Goal: Use online tool/utility: Utilize a website feature to perform a specific function

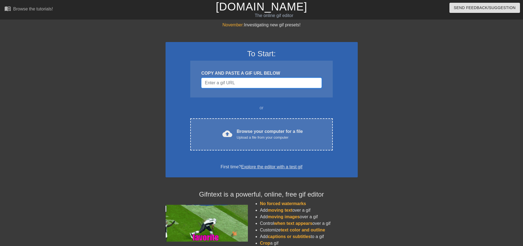
drag, startPoint x: 257, startPoint y: 79, endPoint x: 256, endPoint y: 84, distance: 5.2
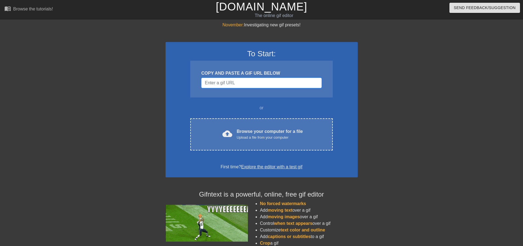
click at [257, 81] on input "Username" at bounding box center [261, 83] width 120 height 10
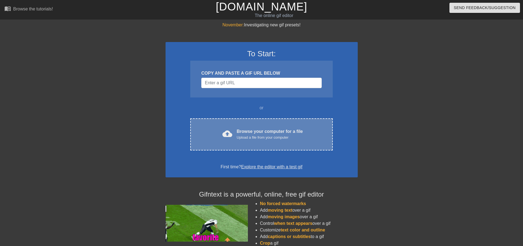
click at [268, 130] on div "Browse your computer for a file Upload a file from your computer" at bounding box center [270, 134] width 66 height 12
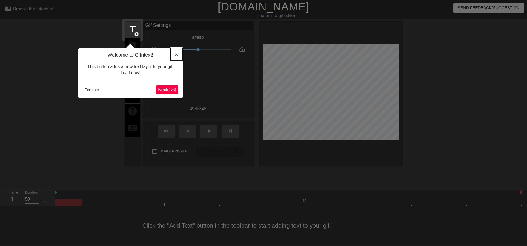
click at [175, 54] on icon "Close" at bounding box center [177, 55] width 4 height 4
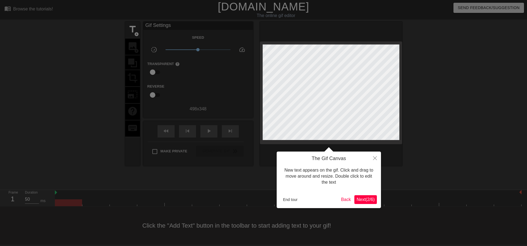
click at [367, 197] on span "Next ( 2 / 6 )" at bounding box center [365, 199] width 18 height 5
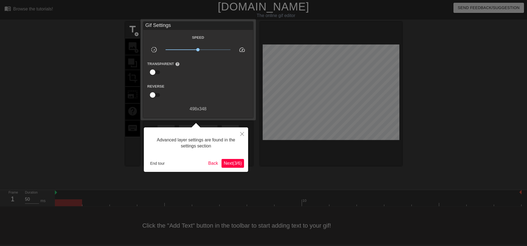
click at [233, 163] on span "Next ( 3 / 6 )" at bounding box center [233, 163] width 18 height 5
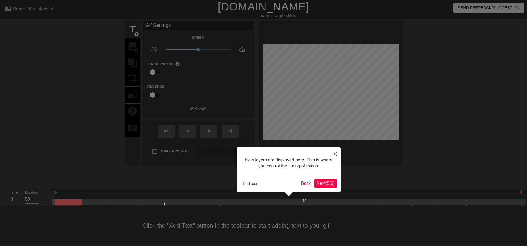
click at [327, 182] on span "Next ( 5 / 6 )" at bounding box center [325, 183] width 18 height 5
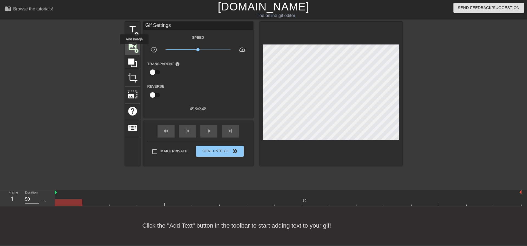
click at [132, 46] on span "image" at bounding box center [132, 46] width 10 height 10
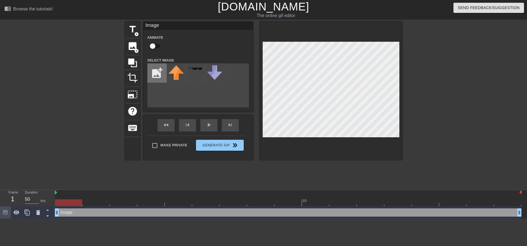
click at [155, 73] on input "file" at bounding box center [157, 73] width 19 height 19
type input "C:\fakepath\white-Photoroom-Photoroom-removebg-preview.png"
click at [51, 109] on div at bounding box center [77, 104] width 82 height 165
click at [38, 212] on icon at bounding box center [38, 212] width 4 height 5
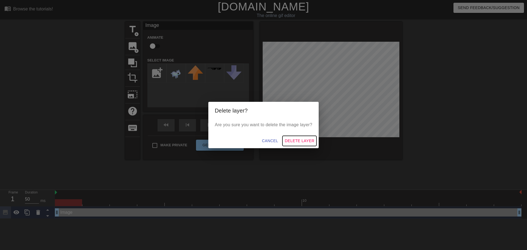
click at [300, 139] on span "Delete Layer" at bounding box center [300, 140] width 30 height 7
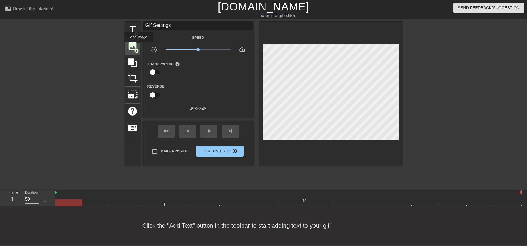
click at [139, 46] on div "image add_circle" at bounding box center [132, 46] width 15 height 17
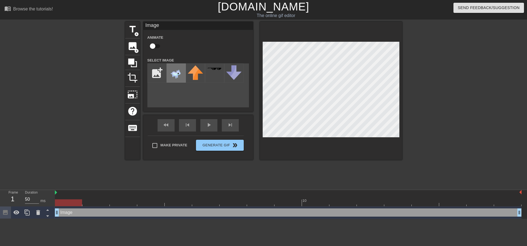
click at [174, 72] on img at bounding box center [175, 73] width 15 height 17
click at [437, 162] on div "title add_circle image add_circle crop photo_size_select_large help keyboard Im…" at bounding box center [263, 104] width 527 height 165
click at [460, 138] on div at bounding box center [450, 104] width 82 height 165
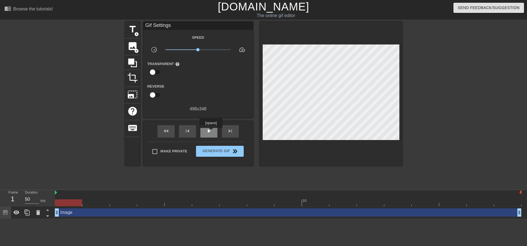
click at [211, 132] on span "play_arrow" at bounding box center [209, 131] width 7 height 7
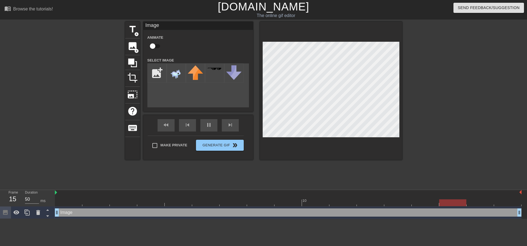
click at [432, 114] on div at bounding box center [450, 104] width 82 height 165
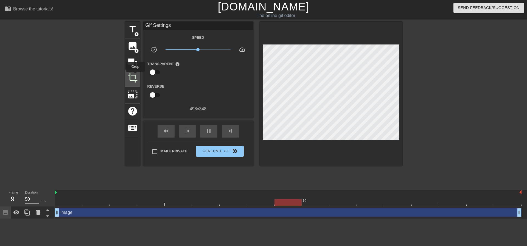
click at [135, 75] on span "crop" at bounding box center [132, 77] width 10 height 10
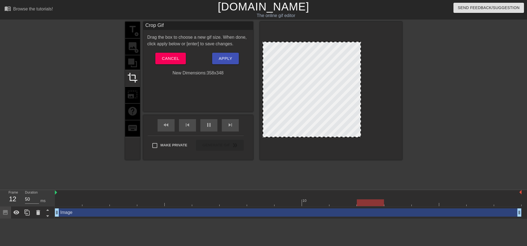
drag, startPoint x: 398, startPoint y: 136, endPoint x: 359, endPoint y: 136, distance: 38.4
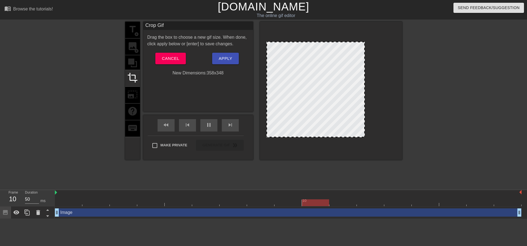
drag, startPoint x: 268, startPoint y: 133, endPoint x: 272, endPoint y: 134, distance: 3.8
click at [272, 134] on div at bounding box center [315, 89] width 98 height 95
click at [127, 44] on div "title add_circle image add_circle crop photo_size_select_large help keyboard" at bounding box center [132, 91] width 15 height 138
click at [234, 58] on button "Apply" at bounding box center [225, 59] width 27 height 12
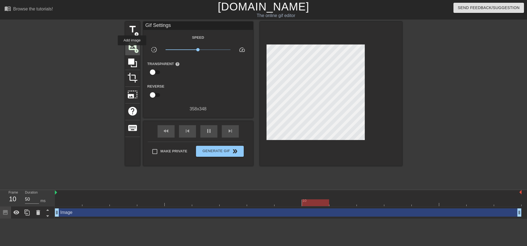
click at [132, 48] on span "image" at bounding box center [132, 46] width 10 height 10
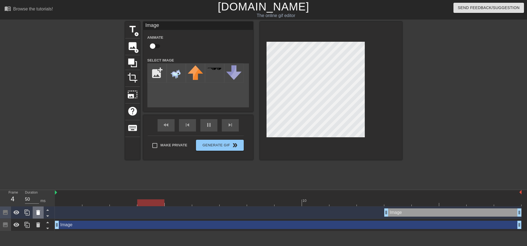
click at [39, 214] on icon at bounding box center [38, 212] width 4 height 5
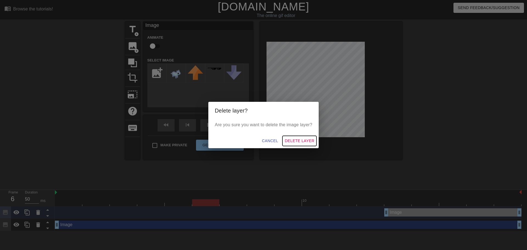
click at [298, 141] on span "Delete Layer" at bounding box center [300, 140] width 30 height 7
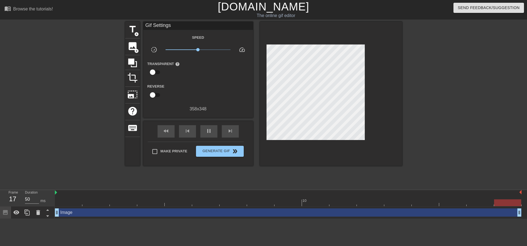
click at [92, 213] on div "Image drag_handle drag_handle" at bounding box center [288, 212] width 467 height 8
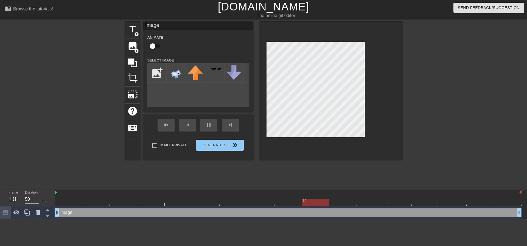
click at [7, 214] on icon at bounding box center [5, 212] width 5 height 5
click at [173, 78] on img at bounding box center [175, 73] width 15 height 17
click at [161, 58] on label "Select Image" at bounding box center [160, 60] width 27 height 5
click at [188, 49] on div "Animate" at bounding box center [198, 42] width 110 height 17
click at [154, 47] on input "checkbox" at bounding box center [152, 46] width 31 height 10
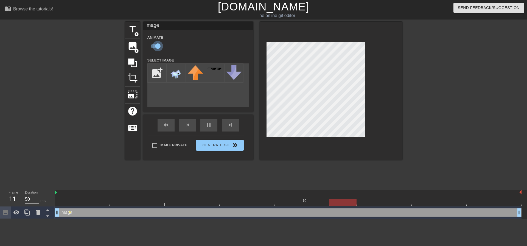
click at [154, 47] on input "checkbox" at bounding box center [157, 46] width 31 height 10
checkbox input "false"
click at [130, 73] on span "crop" at bounding box center [132, 77] width 10 height 10
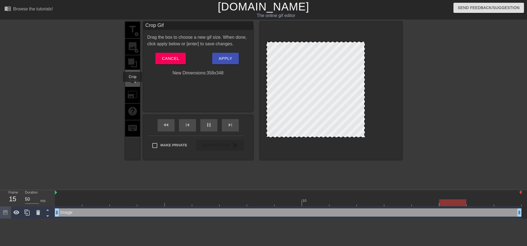
click at [133, 76] on span "crop" at bounding box center [132, 77] width 10 height 10
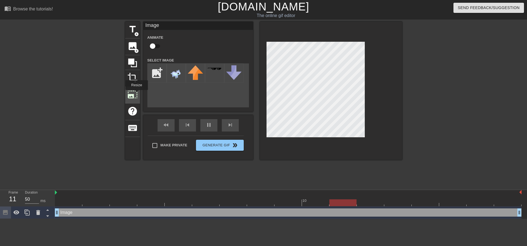
click at [136, 94] on span "photo_size_select_large" at bounding box center [132, 94] width 10 height 10
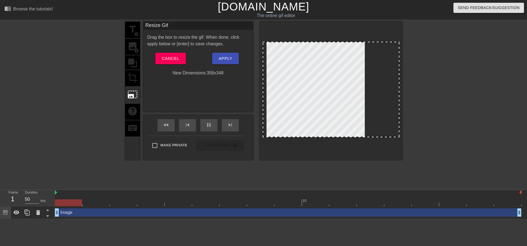
drag, startPoint x: 397, startPoint y: 137, endPoint x: 413, endPoint y: 147, distance: 18.5
click at [415, 152] on div "title add_circle image add_circle crop photo_size_select_large help keyboard Re…" at bounding box center [263, 104] width 527 height 165
drag, startPoint x: 397, startPoint y: 135, endPoint x: 442, endPoint y: 174, distance: 59.3
click at [442, 174] on div "title add_circle image add_circle crop photo_size_select_large help keyboard Re…" at bounding box center [263, 104] width 527 height 165
click at [316, 85] on div at bounding box center [331, 89] width 137 height 95
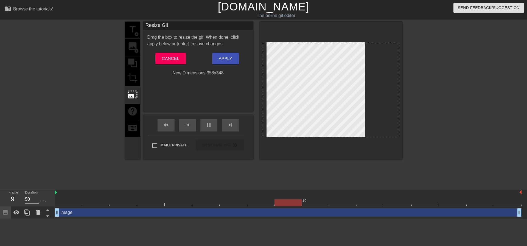
click at [103, 155] on div at bounding box center [77, 104] width 82 height 165
click at [176, 55] on button "Cancel" at bounding box center [170, 59] width 30 height 12
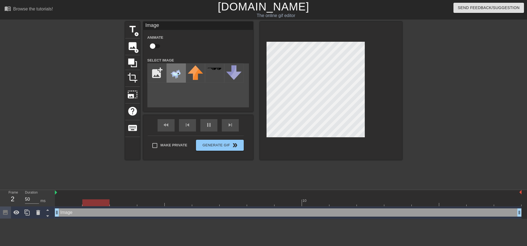
click at [181, 74] on img at bounding box center [175, 73] width 15 height 17
click at [38, 212] on icon at bounding box center [38, 212] width 4 height 5
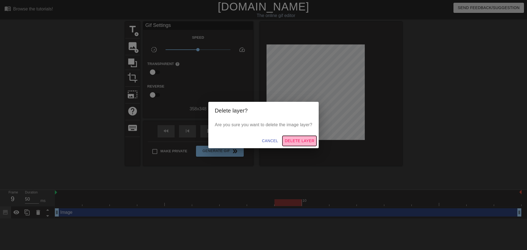
click at [308, 141] on span "Delete Layer" at bounding box center [300, 140] width 30 height 7
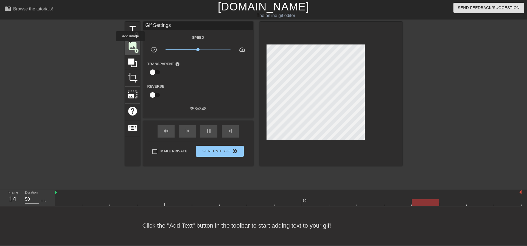
click at [130, 44] on span "image" at bounding box center [132, 46] width 10 height 10
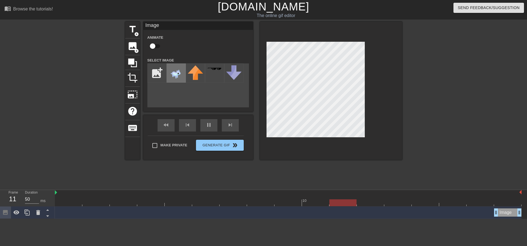
click at [178, 71] on img at bounding box center [175, 73] width 15 height 17
click at [401, 41] on div at bounding box center [331, 91] width 142 height 138
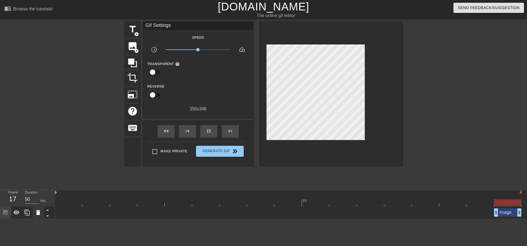
click at [39, 213] on icon at bounding box center [38, 212] width 4 height 5
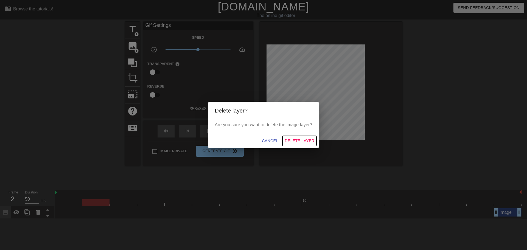
click at [297, 142] on span "Delete Layer" at bounding box center [300, 140] width 30 height 7
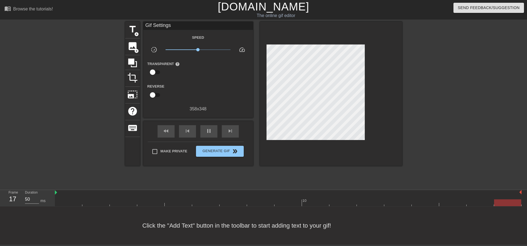
click at [14, 199] on div "17" at bounding box center [13, 199] width 8 height 10
click at [30, 198] on input "50" at bounding box center [32, 199] width 14 height 9
click at [422, 196] on div at bounding box center [425, 198] width 27 height 7
drag, startPoint x: 421, startPoint y: 202, endPoint x: 23, endPoint y: 196, distance: 398.0
click at [23, 196] on div "Frame 1 Duration 50 ms 10" at bounding box center [263, 198] width 527 height 16
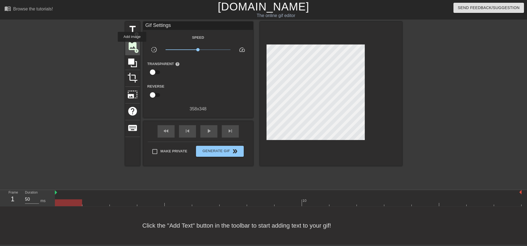
click at [131, 45] on span "image" at bounding box center [132, 46] width 10 height 10
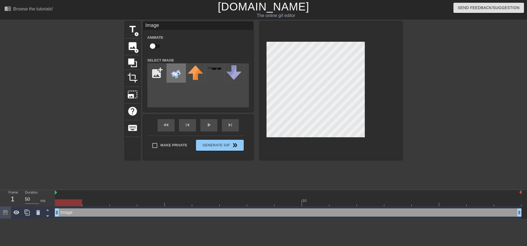
click at [176, 73] on img at bounding box center [175, 73] width 15 height 17
click at [477, 176] on div "title add_circle image add_circle crop photo_size_select_large help keyboard Im…" at bounding box center [263, 104] width 527 height 165
click at [451, 102] on div at bounding box center [450, 104] width 82 height 165
click at [428, 116] on div at bounding box center [450, 104] width 82 height 165
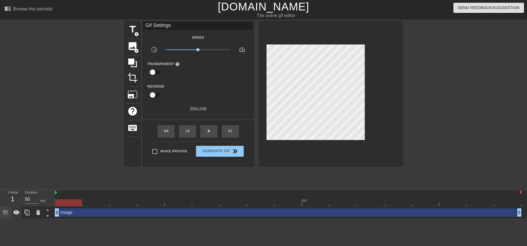
click at [19, 212] on icon at bounding box center [16, 212] width 6 height 4
click at [19, 212] on icon at bounding box center [16, 212] width 7 height 7
click at [13, 198] on div "1" at bounding box center [13, 199] width 8 height 10
click at [63, 215] on div "Image drag_handle drag_handle" at bounding box center [288, 212] width 467 height 8
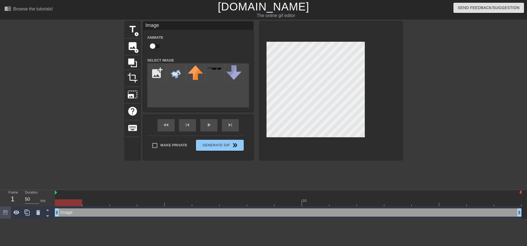
click at [60, 213] on div "Image drag_handle drag_handle" at bounding box center [288, 212] width 467 height 8
click at [56, 193] on img at bounding box center [56, 192] width 2 height 4
click at [64, 218] on div "Image drag_handle drag_handle" at bounding box center [288, 212] width 467 height 12
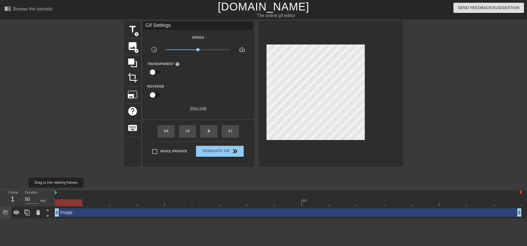
click at [56, 191] on img at bounding box center [56, 192] width 2 height 4
click at [57, 200] on div at bounding box center [68, 202] width 27 height 7
click at [75, 157] on div at bounding box center [77, 104] width 82 height 165
click at [43, 88] on div at bounding box center [77, 104] width 82 height 165
click at [212, 149] on span "Generate Gif double_arrow" at bounding box center [219, 151] width 43 height 7
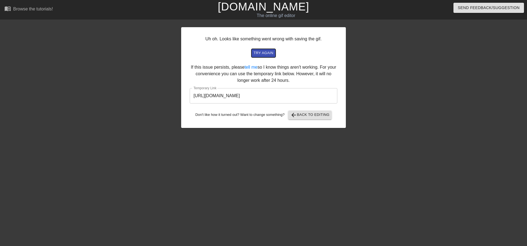
click at [264, 52] on span "try again" at bounding box center [264, 53] width 20 height 6
click at [260, 96] on input "https://www.gifntext.com/temp_generations/zjbmR3Lt.gif" at bounding box center [264, 95] width 148 height 15
drag, startPoint x: 317, startPoint y: 94, endPoint x: 207, endPoint y: 93, distance: 109.2
click at [164, 92] on div "Uh oh. Looks like something went wrong with saving the gif. try again If this i…" at bounding box center [263, 104] width 527 height 165
click at [367, 59] on div at bounding box center [393, 104] width 82 height 165
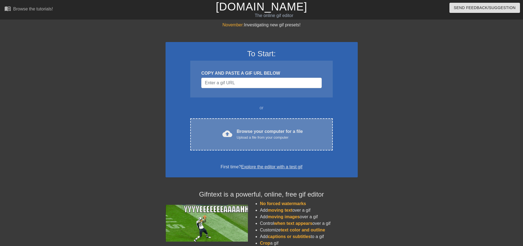
click at [264, 141] on div "cloud_upload Browse your computer for a file Upload a file from your computer C…" at bounding box center [261, 134] width 142 height 32
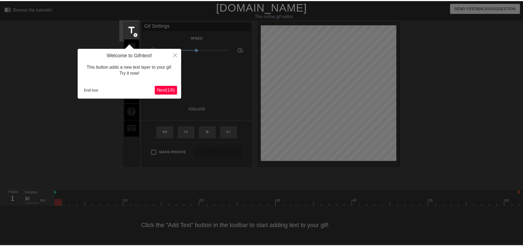
scroll to position [3, 0]
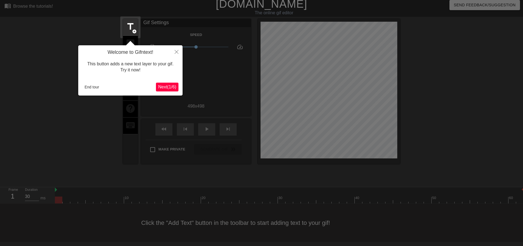
click at [91, 113] on div at bounding box center [261, 121] width 523 height 249
click at [177, 50] on button "Close" at bounding box center [176, 51] width 12 height 13
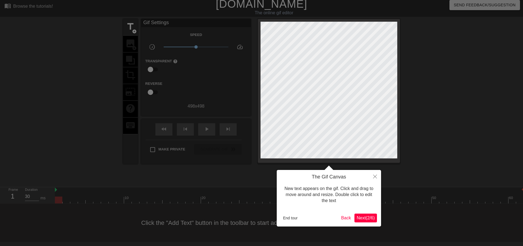
scroll to position [0, 0]
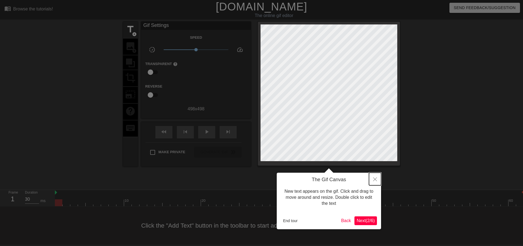
click at [377, 178] on button "Close" at bounding box center [375, 179] width 12 height 13
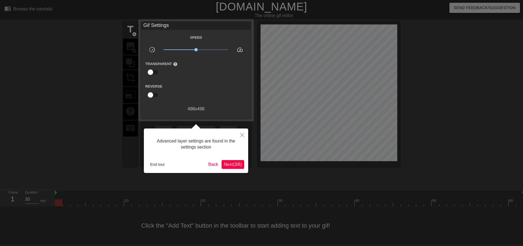
scroll to position [3, 0]
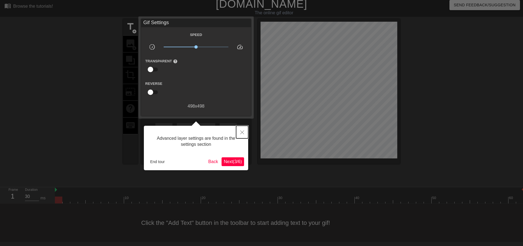
click at [242, 131] on icon "Close" at bounding box center [242, 132] width 4 height 4
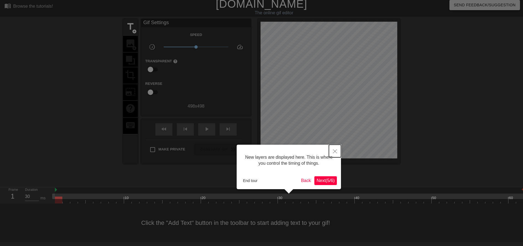
click at [335, 151] on icon "Close" at bounding box center [335, 151] width 4 height 4
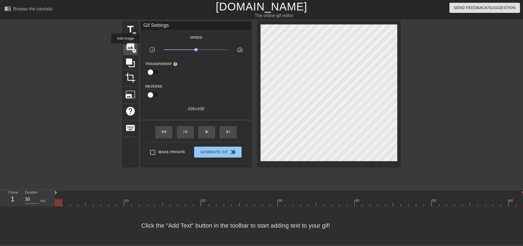
click at [125, 47] on span "image" at bounding box center [130, 46] width 10 height 10
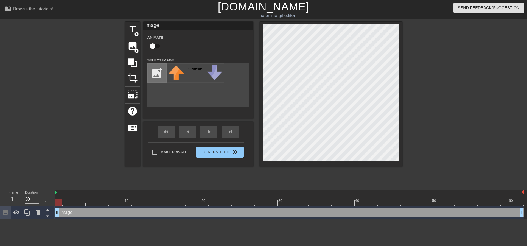
click at [155, 76] on input "file" at bounding box center [157, 73] width 19 height 19
type input "C:\fakepath\i9YO_4yHXUdJsWcTqhqvf6iMiHO2Lbg6KqnMlnRIjMLIq48C6VuA+8uFTqnLO9xVxqK…"
click at [180, 77] on img at bounding box center [175, 73] width 15 height 17
click at [468, 28] on div "title add_circle image add_circle crop photo_size_select_large help keyboard Im…" at bounding box center [263, 104] width 527 height 165
click at [454, 9] on div "menu_book Browse the tutorials! [DOMAIN_NAME] The online gif editor Send Feedba…" at bounding box center [263, 109] width 527 height 219
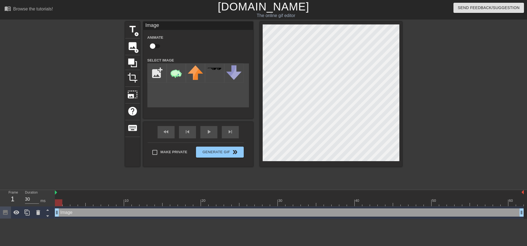
click at [445, 123] on div at bounding box center [450, 104] width 82 height 165
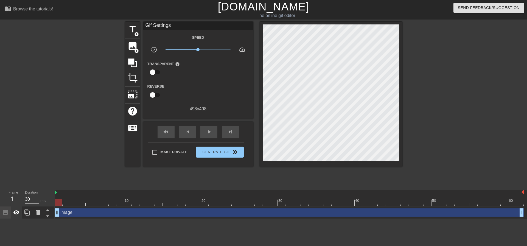
click at [16, 213] on icon at bounding box center [16, 212] width 6 height 4
click at [16, 213] on icon at bounding box center [16, 212] width 6 height 5
click at [64, 142] on div at bounding box center [77, 104] width 82 height 165
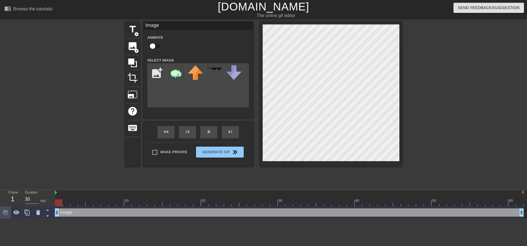
click at [440, 109] on div at bounding box center [450, 104] width 82 height 165
click at [177, 74] on img at bounding box center [175, 73] width 15 height 17
click at [40, 213] on icon at bounding box center [38, 212] width 7 height 7
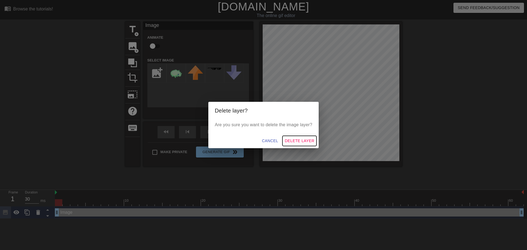
click at [303, 142] on span "Delete Layer" at bounding box center [300, 140] width 30 height 7
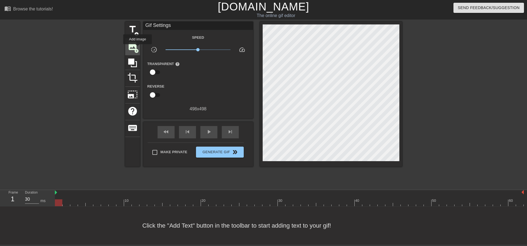
click at [137, 49] on span "add_circle" at bounding box center [136, 51] width 5 height 5
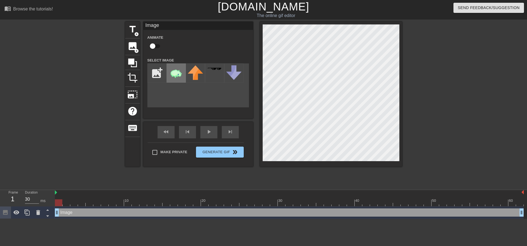
click at [176, 69] on img at bounding box center [175, 73] width 15 height 17
click at [467, 21] on div "menu_book Browse the tutorials! [DOMAIN_NAME] The online gif editor Send Feedba…" at bounding box center [263, 109] width 527 height 219
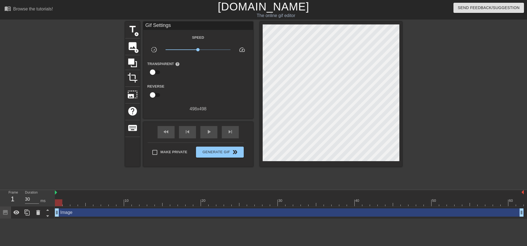
click at [441, 127] on div at bounding box center [450, 104] width 82 height 165
click at [215, 148] on button "Generate Gif double_arrow" at bounding box center [219, 152] width 47 height 11
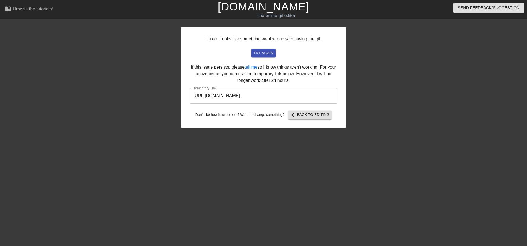
click at [304, 97] on input "[URL][DOMAIN_NAME]" at bounding box center [264, 95] width 148 height 15
drag, startPoint x: 304, startPoint y: 97, endPoint x: 260, endPoint y: 89, distance: 44.9
click at [259, 85] on div "Uh oh. Looks like something went wrong with saving the gif. try again If this i…" at bounding box center [263, 77] width 165 height 101
click at [261, 99] on input "[URL][DOMAIN_NAME]" at bounding box center [264, 95] width 148 height 15
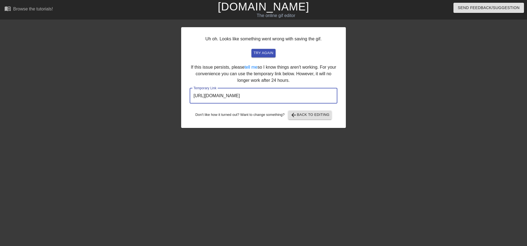
drag, startPoint x: 325, startPoint y: 94, endPoint x: 204, endPoint y: 100, distance: 121.2
click at [170, 102] on div "Uh oh. Looks like something went wrong with saving the gif. try again If this i…" at bounding box center [263, 104] width 527 height 165
click at [362, 67] on div at bounding box center [393, 104] width 82 height 165
click at [122, 33] on div at bounding box center [133, 104] width 82 height 165
click at [231, 11] on link "[DOMAIN_NAME]" at bounding box center [263, 7] width 91 height 12
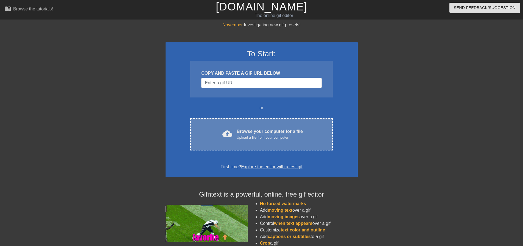
click at [253, 131] on div "Browse your computer for a file Upload a file from your computer" at bounding box center [270, 134] width 66 height 12
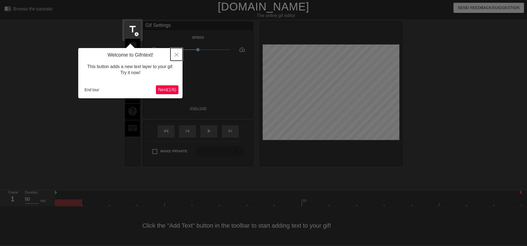
click at [175, 50] on button "Close" at bounding box center [176, 54] width 12 height 13
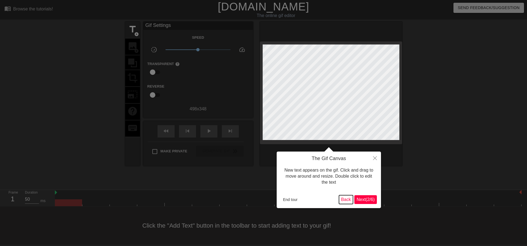
click at [345, 197] on button "Back" at bounding box center [346, 199] width 14 height 9
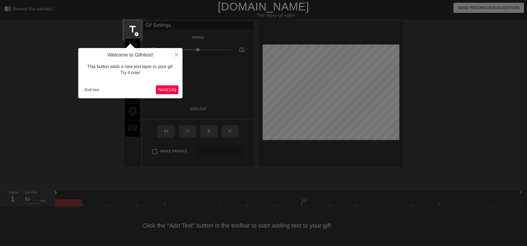
click at [162, 87] on span "Next ( 1 / 6 )" at bounding box center [167, 89] width 18 height 5
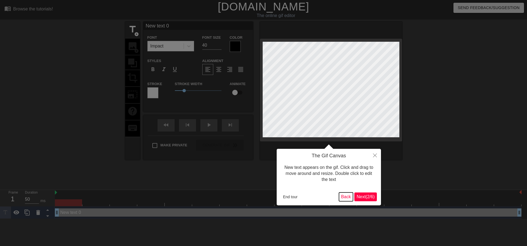
click at [347, 198] on button "Back" at bounding box center [346, 196] width 14 height 9
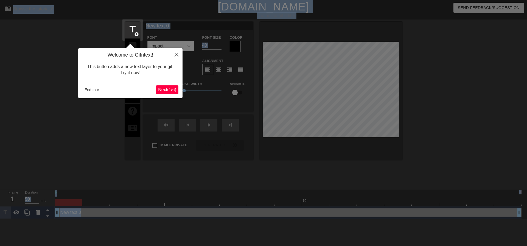
click at [348, 195] on div at bounding box center [263, 123] width 527 height 246
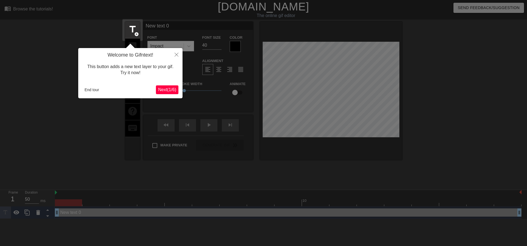
click at [347, 187] on div at bounding box center [263, 123] width 527 height 246
click at [162, 85] on div "Welcome to Gifntext! This button adds a new text layer to your gif. Try it now!…" at bounding box center [130, 73] width 104 height 50
click at [178, 54] on button "Close" at bounding box center [176, 54] width 12 height 13
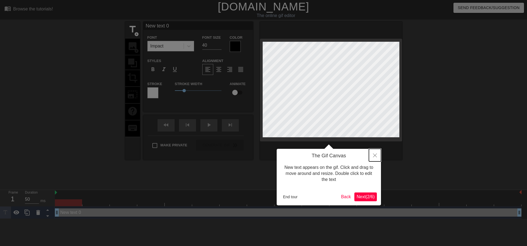
click at [373, 157] on icon "Close" at bounding box center [375, 155] width 4 height 4
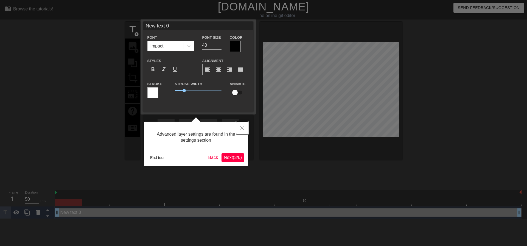
click at [241, 128] on icon "Close" at bounding box center [242, 128] width 4 height 4
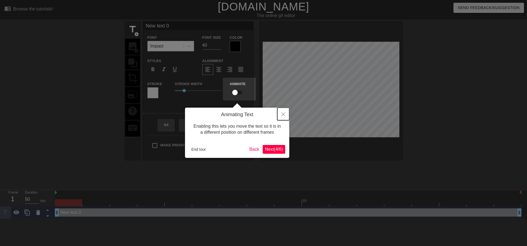
click at [278, 116] on button "Close" at bounding box center [283, 114] width 12 height 13
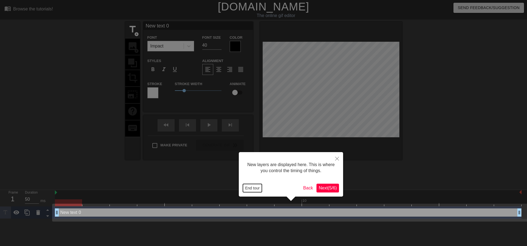
click at [255, 184] on button "End tour" at bounding box center [252, 188] width 19 height 8
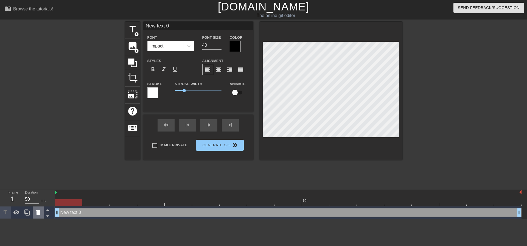
click at [38, 212] on icon at bounding box center [38, 212] width 4 height 5
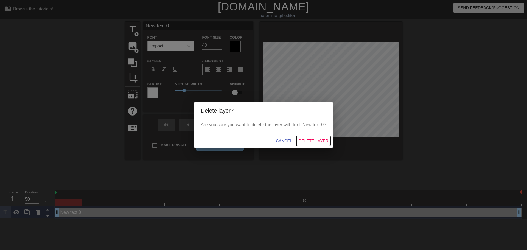
click at [314, 141] on span "Delete Layer" at bounding box center [314, 140] width 30 height 7
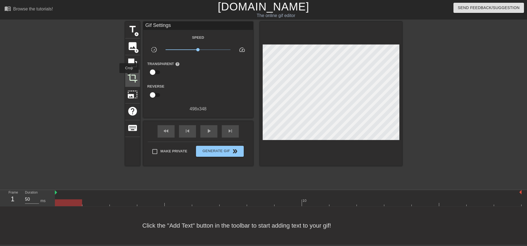
click at [129, 77] on span "crop" at bounding box center [132, 77] width 10 height 10
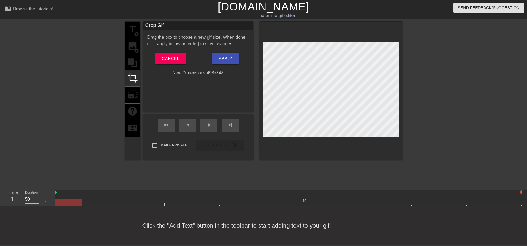
click at [137, 61] on div "title add_circle image add_circle crop photo_size_select_large help keyboard" at bounding box center [132, 91] width 15 height 138
click at [136, 99] on div "title add_circle image add_circle crop photo_size_select_large help keyboard" at bounding box center [132, 91] width 15 height 138
click at [131, 90] on div "title add_circle image add_circle crop photo_size_select_large help keyboard" at bounding box center [132, 91] width 15 height 138
click at [179, 59] on span "Cancel" at bounding box center [170, 58] width 17 height 7
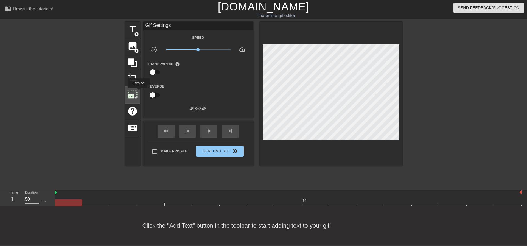
click at [133, 91] on span "photo_size_select_large" at bounding box center [132, 94] width 10 height 10
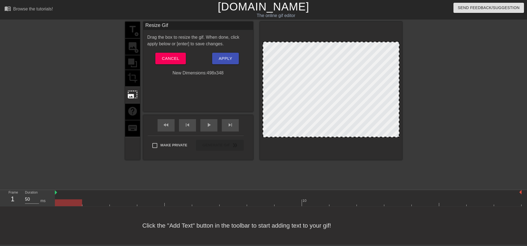
drag, startPoint x: 397, startPoint y: 136, endPoint x: 417, endPoint y: 147, distance: 22.8
click at [420, 151] on div "title add_circle image add_circle crop photo_size_select_large help keyboard Re…" at bounding box center [263, 104] width 527 height 165
click at [173, 58] on span "Cancel" at bounding box center [170, 58] width 17 height 7
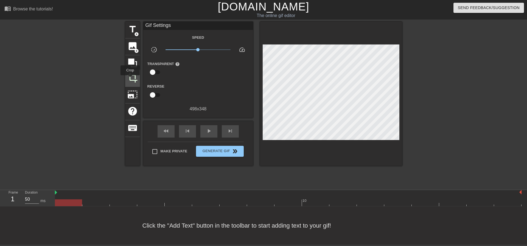
click at [130, 79] on span "crop" at bounding box center [132, 77] width 10 height 10
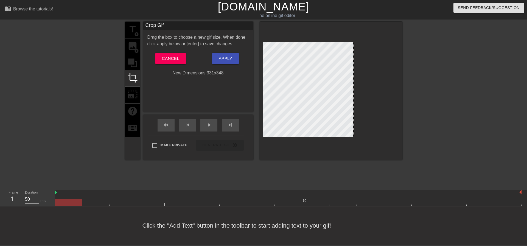
drag, startPoint x: 399, startPoint y: 135, endPoint x: 353, endPoint y: 119, distance: 48.6
click at [353, 119] on div at bounding box center [353, 89] width 3 height 94
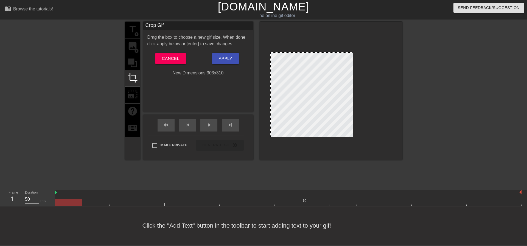
drag, startPoint x: 263, startPoint y: 43, endPoint x: 271, endPoint y: 54, distance: 12.8
drag, startPoint x: 286, startPoint y: 52, endPoint x: 287, endPoint y: 59, distance: 7.2
click at [287, 59] on div at bounding box center [312, 59] width 82 height 3
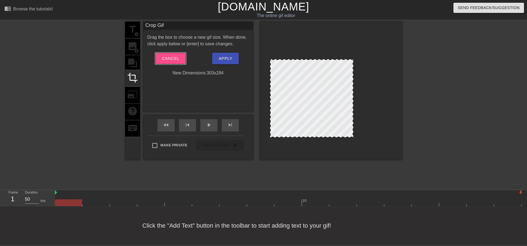
click at [176, 57] on span "Cancel" at bounding box center [170, 58] width 17 height 7
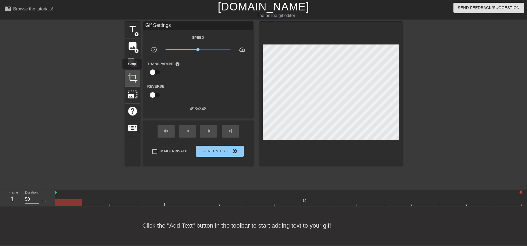
click at [132, 73] on span "crop" at bounding box center [132, 77] width 10 height 10
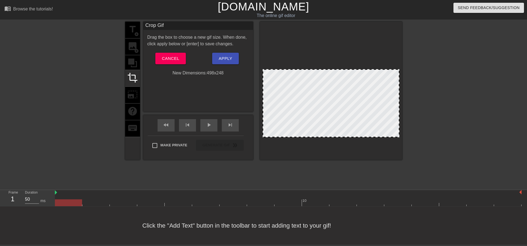
drag, startPoint x: 350, startPoint y: 42, endPoint x: 349, endPoint y: 70, distance: 27.4
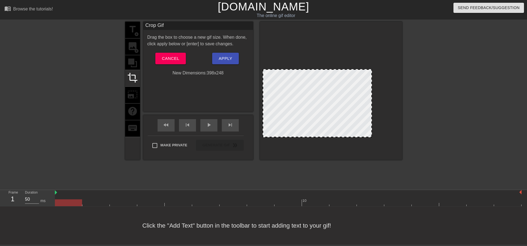
drag, startPoint x: 398, startPoint y: 103, endPoint x: 371, endPoint y: 110, distance: 28.5
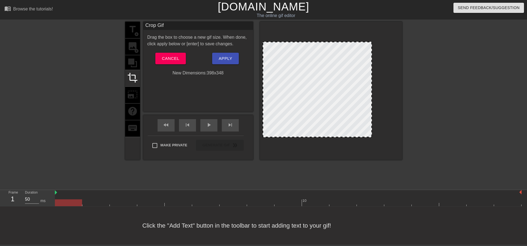
drag, startPoint x: 358, startPoint y: 70, endPoint x: 363, endPoint y: 40, distance: 30.5
click at [363, 40] on div at bounding box center [331, 91] width 142 height 138
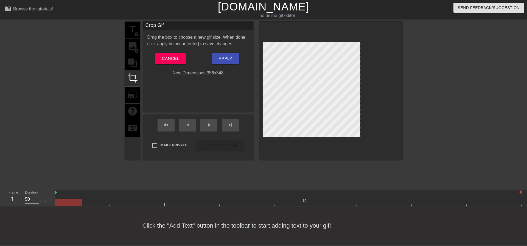
drag, startPoint x: 371, startPoint y: 67, endPoint x: 359, endPoint y: 63, distance: 12.9
click at [359, 63] on div at bounding box center [359, 89] width 3 height 94
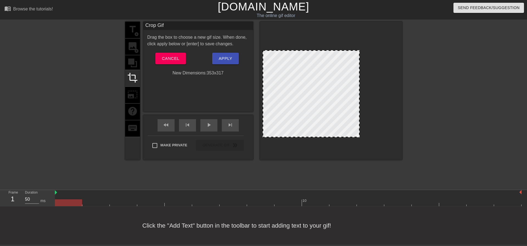
drag, startPoint x: 313, startPoint y: 43, endPoint x: 314, endPoint y: 51, distance: 8.6
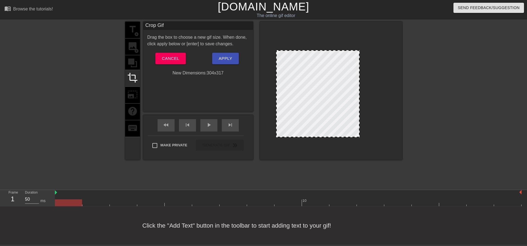
drag, startPoint x: 263, startPoint y: 95, endPoint x: 276, endPoint y: 99, distance: 13.5
click at [321, 48] on div at bounding box center [317, 49] width 83 height 3
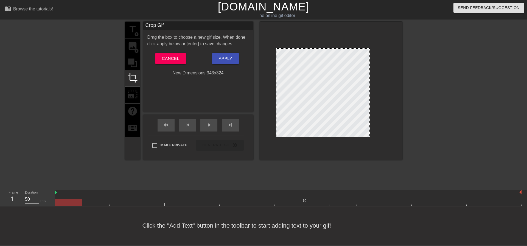
drag, startPoint x: 359, startPoint y: 81, endPoint x: 369, endPoint y: 81, distance: 10.4
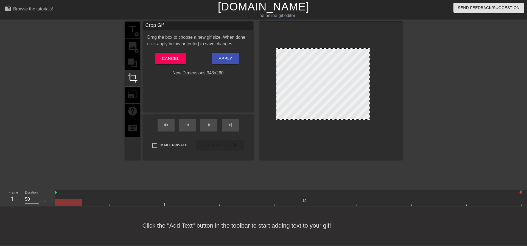
drag, startPoint x: 339, startPoint y: 137, endPoint x: 341, endPoint y: 119, distance: 17.7
click at [341, 119] on div at bounding box center [322, 119] width 93 height 3
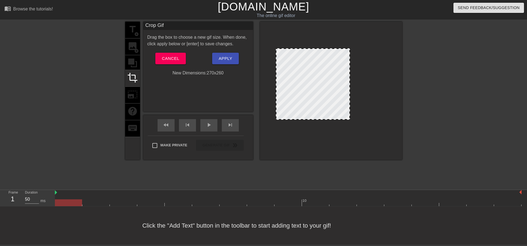
drag, startPoint x: 369, startPoint y: 81, endPoint x: 349, endPoint y: 82, distance: 20.1
click at [230, 57] on span "Apply" at bounding box center [225, 58] width 13 height 7
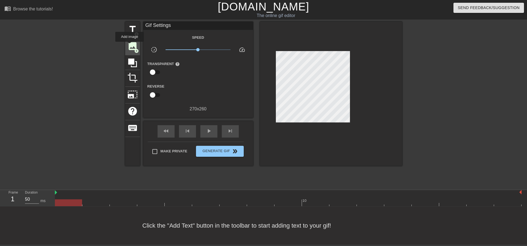
click at [130, 46] on span "image" at bounding box center [132, 46] width 10 height 10
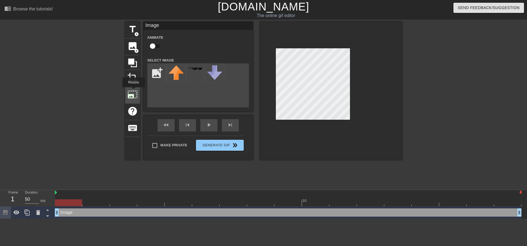
click at [133, 91] on span "photo_size_select_large" at bounding box center [132, 94] width 10 height 10
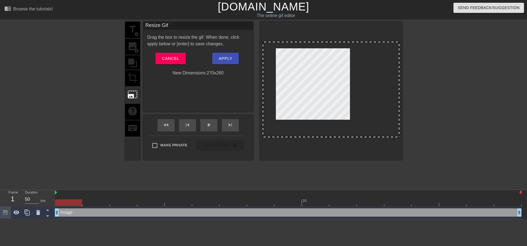
click at [110, 91] on div at bounding box center [77, 104] width 82 height 165
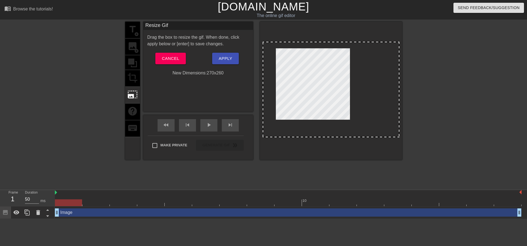
click at [132, 44] on div "title add_circle image add_circle crop photo_size_select_large help keyboard" at bounding box center [132, 91] width 15 height 138
click at [167, 57] on span "Cancel" at bounding box center [170, 58] width 17 height 7
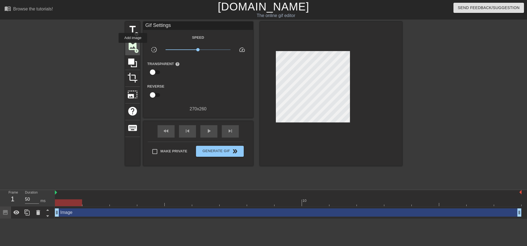
click at [133, 47] on span "image" at bounding box center [132, 46] width 10 height 10
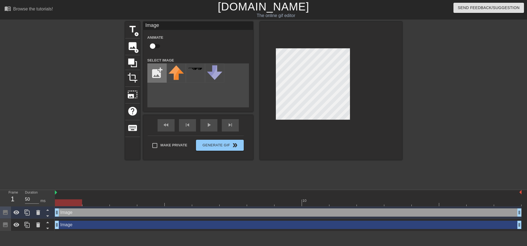
click at [159, 70] on input "file" at bounding box center [157, 73] width 19 height 19
type input "C:\fakepath\i9YO_4yHXUdJsWcTqhqvf6iMiHO2Lbg6KqnMlnRIjMLIq48C6VuA+8uFTqnLO9xVxqK…"
click at [175, 74] on img at bounding box center [175, 73] width 15 height 17
click at [72, 223] on div "Image drag_handle drag_handle" at bounding box center [288, 225] width 467 height 8
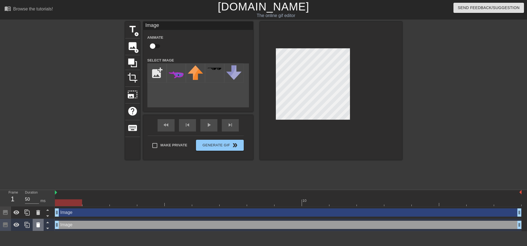
click at [39, 226] on icon at bounding box center [38, 224] width 4 height 5
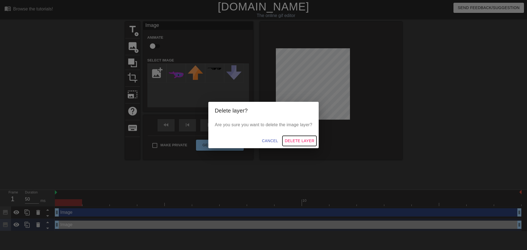
click at [297, 137] on span "Delete Layer" at bounding box center [300, 140] width 30 height 7
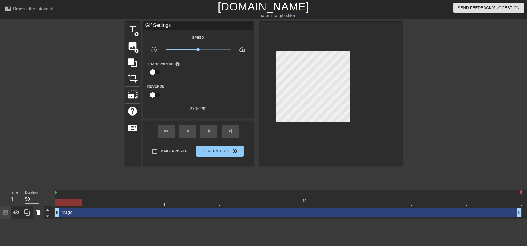
click at [39, 213] on icon at bounding box center [38, 212] width 4 height 5
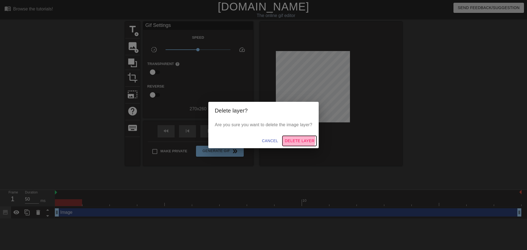
click at [297, 140] on span "Delete Layer" at bounding box center [300, 140] width 30 height 7
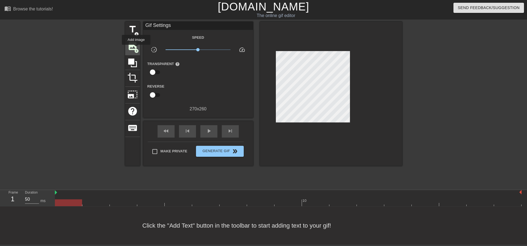
click at [135, 47] on span "image" at bounding box center [132, 46] width 10 height 10
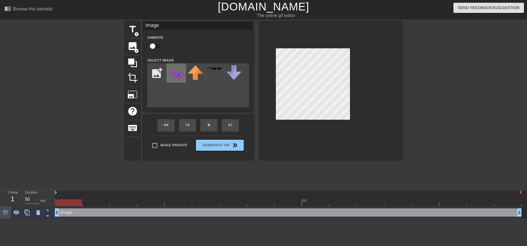
click at [175, 73] on img at bounding box center [175, 73] width 15 height 17
click at [159, 70] on input "file" at bounding box center [157, 73] width 19 height 19
type input "C:\fakepath\white-Photoroom-Photoroom-removebg-preview.png"
click at [175, 77] on img at bounding box center [175, 73] width 15 height 17
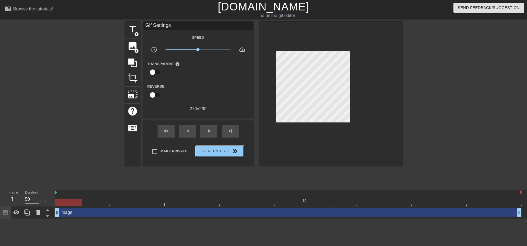
click at [232, 151] on span "double_arrow" at bounding box center [235, 151] width 7 height 7
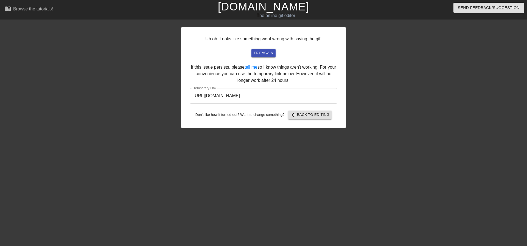
click at [295, 96] on input "https://www.gifntext.com/temp_generations/owWp9ZkE.gif" at bounding box center [264, 95] width 148 height 15
drag, startPoint x: 319, startPoint y: 99, endPoint x: 186, endPoint y: 112, distance: 133.7
click at [186, 112] on div "Uh oh. Looks like something went wrong with saving the gif. try again If this i…" at bounding box center [263, 77] width 165 height 101
click at [297, 113] on span "arrow_back" at bounding box center [293, 115] width 7 height 7
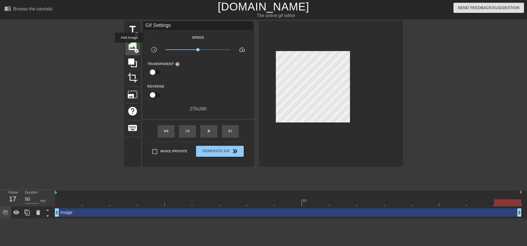
click at [129, 46] on span "image" at bounding box center [132, 46] width 10 height 10
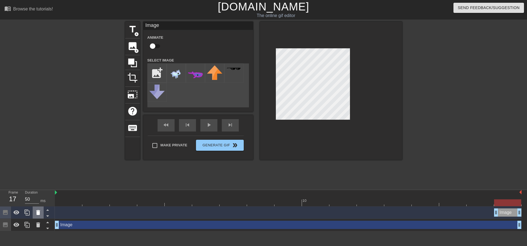
click at [38, 215] on icon at bounding box center [38, 212] width 4 height 5
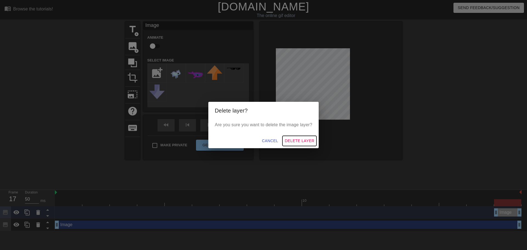
click at [298, 139] on span "Delete Layer" at bounding box center [300, 140] width 30 height 7
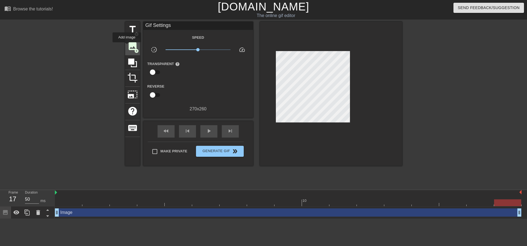
click at [129, 44] on span "image" at bounding box center [132, 46] width 10 height 10
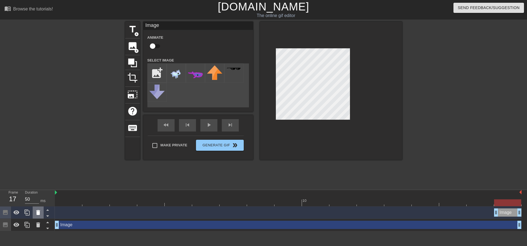
click at [37, 214] on icon at bounding box center [38, 212] width 4 height 5
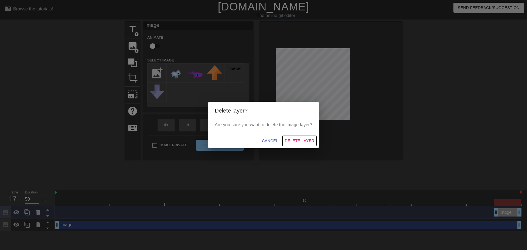
click at [299, 144] on span "Delete Layer" at bounding box center [300, 140] width 30 height 7
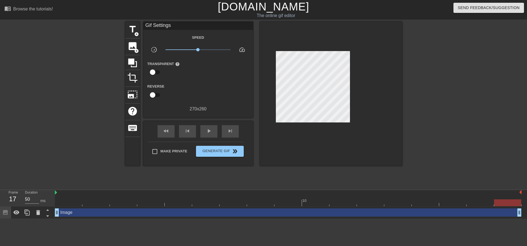
click at [89, 213] on div "Image drag_handle drag_handle" at bounding box center [288, 212] width 467 height 8
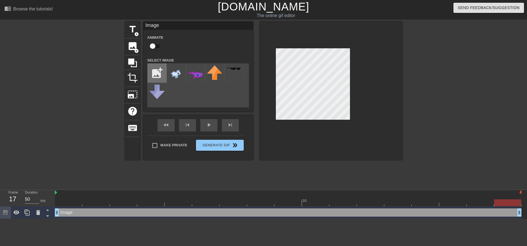
click at [156, 72] on input "file" at bounding box center [157, 73] width 19 height 19
click at [195, 75] on img at bounding box center [195, 73] width 15 height 17
click at [38, 212] on icon at bounding box center [38, 212] width 4 height 5
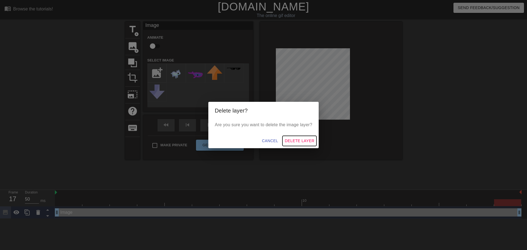
click at [306, 140] on span "Delete Layer" at bounding box center [300, 140] width 30 height 7
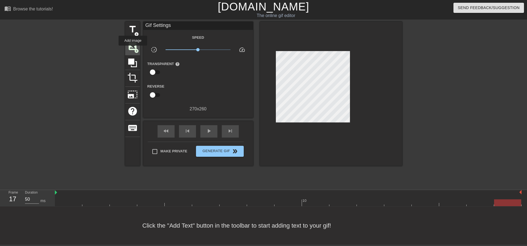
click at [133, 49] on span "image" at bounding box center [132, 46] width 10 height 10
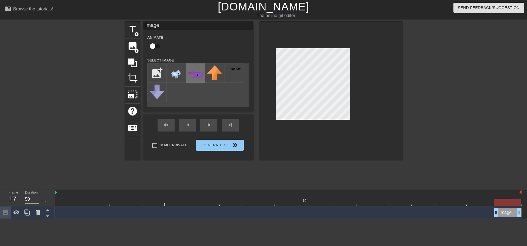
click at [196, 74] on img at bounding box center [195, 73] width 15 height 17
click at [414, 88] on div at bounding box center [450, 104] width 82 height 165
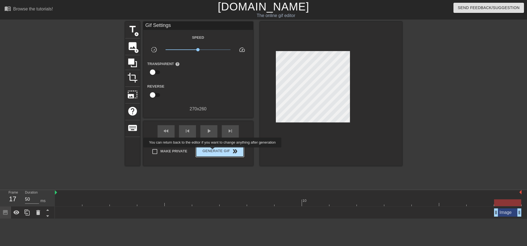
click at [213, 151] on span "Generate Gif double_arrow" at bounding box center [219, 151] width 43 height 7
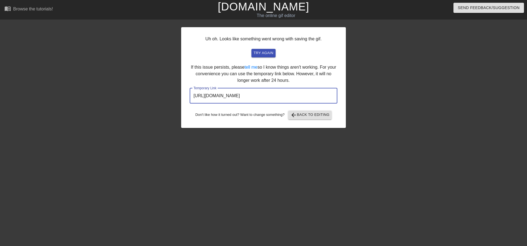
click at [242, 92] on input "https://www.gifntext.com/temp_generations/GmlZmIGW.gif" at bounding box center [264, 95] width 148 height 15
click at [246, 98] on input "https://www.gifntext.com/temp_generations/GmlZmIGW.gif" at bounding box center [264, 95] width 148 height 15
drag, startPoint x: 293, startPoint y: 97, endPoint x: 166, endPoint y: 104, distance: 126.7
click at [166, 104] on div "Uh oh. Looks like something went wrong with saving the gif. try again If this i…" at bounding box center [263, 104] width 527 height 165
click at [101, 41] on div at bounding box center [133, 104] width 82 height 165
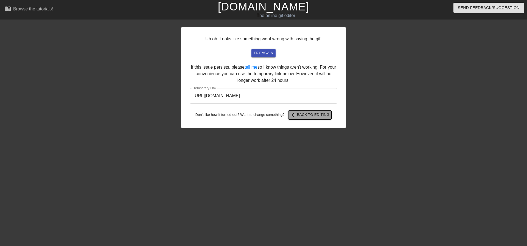
click at [324, 114] on span "arrow_back Back to Editing" at bounding box center [309, 115] width 39 height 7
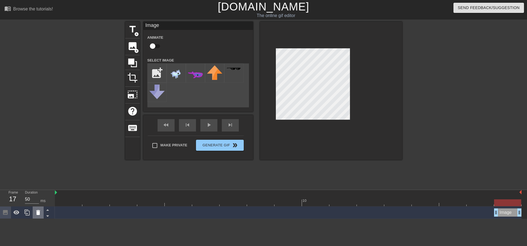
click at [39, 211] on icon at bounding box center [38, 212] width 4 height 5
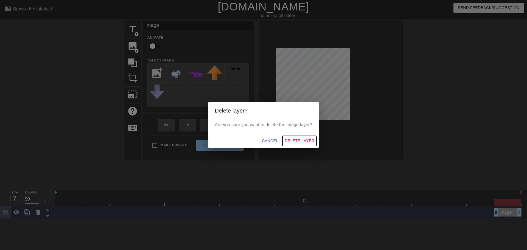
click at [295, 138] on span "Delete Layer" at bounding box center [300, 140] width 30 height 7
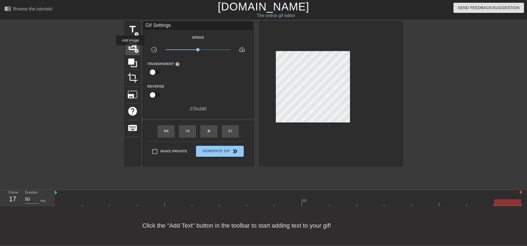
click at [130, 49] on span "image" at bounding box center [132, 46] width 10 height 10
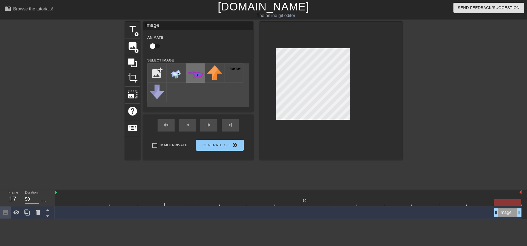
click at [200, 77] on img at bounding box center [195, 73] width 15 height 17
click at [449, 63] on div at bounding box center [450, 104] width 82 height 165
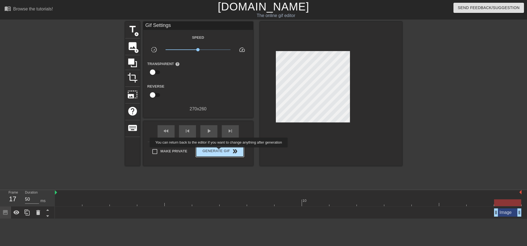
click at [219, 151] on span "Generate Gif double_arrow" at bounding box center [219, 151] width 43 height 7
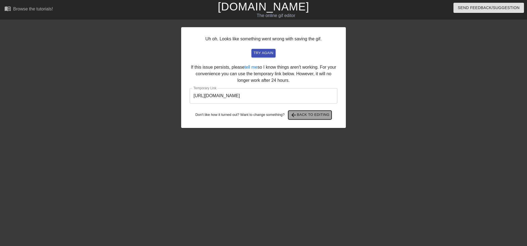
click at [313, 114] on span "arrow_back Back to Editing" at bounding box center [309, 115] width 39 height 7
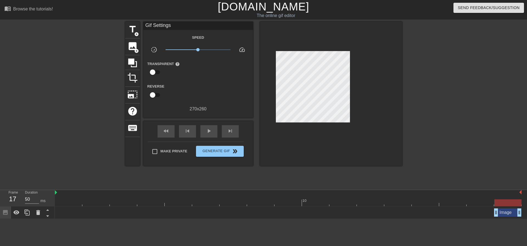
drag, startPoint x: 510, startPoint y: 201, endPoint x: 525, endPoint y: 195, distance: 16.2
click at [522, 194] on div "10 Image drag_handle drag_handle" at bounding box center [291, 204] width 472 height 29
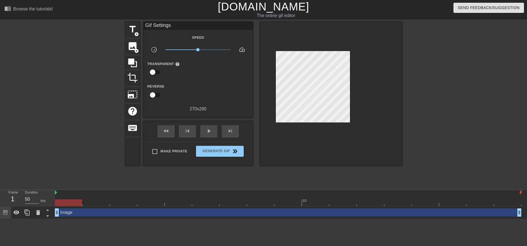
drag, startPoint x: 496, startPoint y: 214, endPoint x: 20, endPoint y: 203, distance: 476.2
click at [20, 203] on div "Frame 1 Duration 50 ms 10 Image drag_handle drag_handle" at bounding box center [263, 204] width 527 height 29
click at [214, 152] on span "Generate Gif double_arrow" at bounding box center [219, 151] width 43 height 7
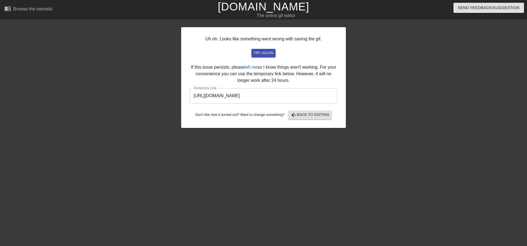
click at [291, 99] on input "https://www.gifntext.com/temp_generations/5uwE4rLd.gif" at bounding box center [264, 95] width 148 height 15
drag, startPoint x: 299, startPoint y: 97, endPoint x: 204, endPoint y: 102, distance: 94.3
click at [137, 111] on div "Uh oh. Looks like something went wrong with saving the gif. try again If this i…" at bounding box center [263, 104] width 527 height 165
click at [314, 119] on button "arrow_back Back to Editing" at bounding box center [310, 115] width 44 height 9
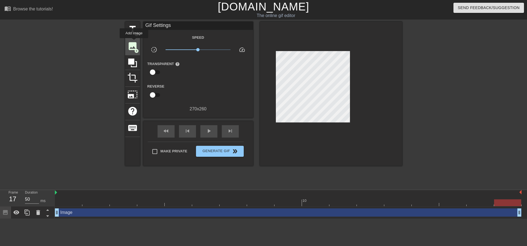
click at [134, 42] on span "image" at bounding box center [132, 46] width 10 height 10
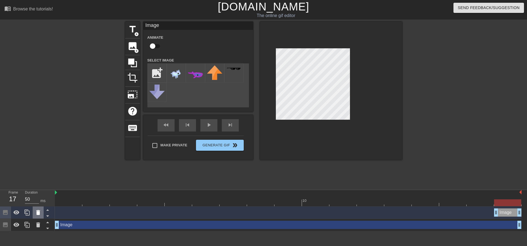
click at [36, 210] on icon at bounding box center [38, 212] width 7 height 7
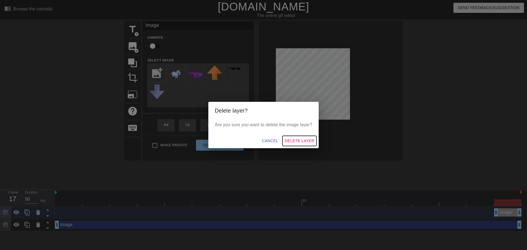
click at [301, 136] on button "Delete Layer" at bounding box center [299, 141] width 34 height 10
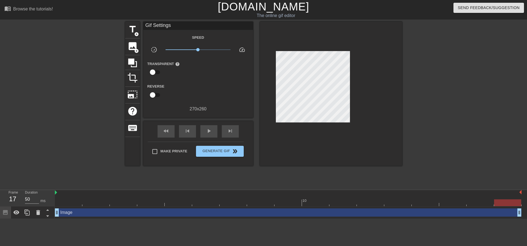
click at [109, 212] on div "Image drag_handle drag_handle" at bounding box center [288, 212] width 467 height 8
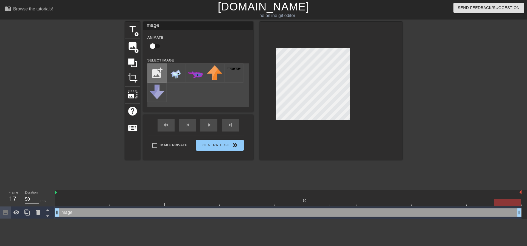
click at [161, 74] on input "file" at bounding box center [157, 73] width 19 height 19
type input "C:\fakepath\i9YO_4yHXUdJsWcTqhqvf6iMiHO2Lbg6KqnMlnRIjMLIq48C6VuA+8uFTqnLO9xVxqK…"
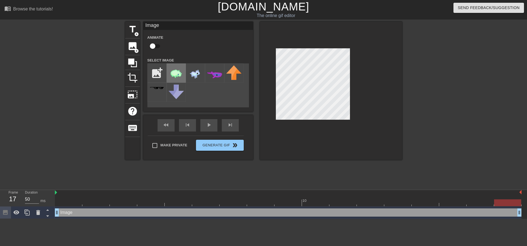
click at [178, 74] on img at bounding box center [175, 73] width 15 height 17
click at [474, 99] on div at bounding box center [450, 104] width 82 height 165
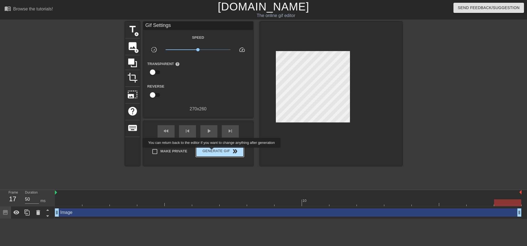
click at [213, 151] on span "Generate Gif double_arrow" at bounding box center [219, 151] width 43 height 7
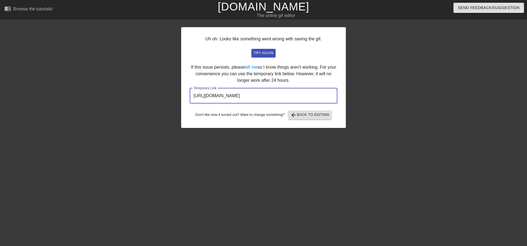
drag, startPoint x: 252, startPoint y: 100, endPoint x: 138, endPoint y: 105, distance: 114.3
click at [138, 105] on div "Uh oh. Looks like something went wrong with saving the gif. try again If this i…" at bounding box center [263, 104] width 527 height 165
